Goal: Navigation & Orientation: Find specific page/section

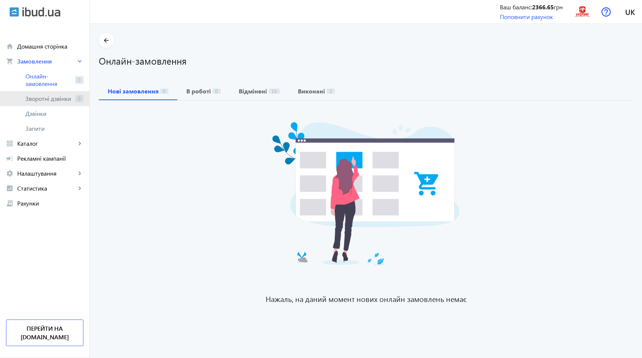
click at [46, 96] on span "Зворотні дзвінки" at bounding box center [48, 98] width 47 height 7
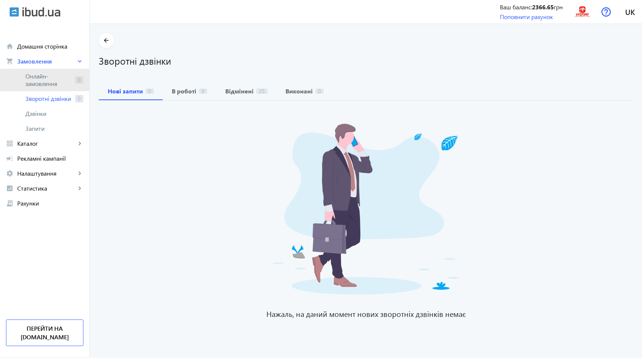
click at [47, 78] on span "Онлайн-замовлення" at bounding box center [48, 80] width 47 height 15
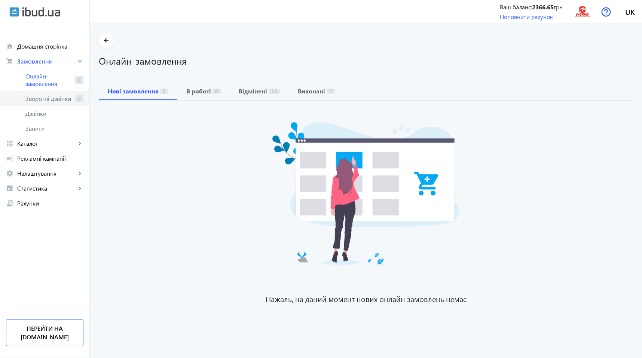
click at [48, 101] on span "Зворотні дзвінки" at bounding box center [48, 98] width 47 height 7
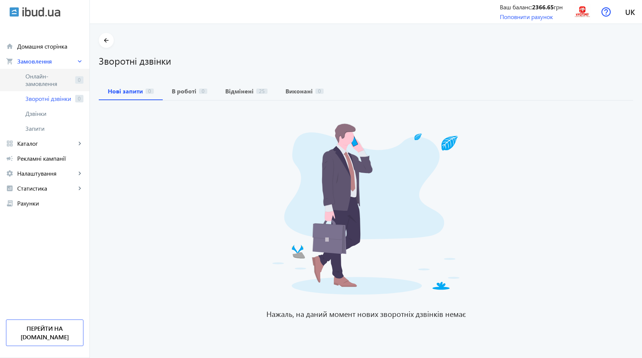
click at [47, 70] on link "Онлайн-замовлення 0" at bounding box center [44, 80] width 89 height 22
